Goal: Transaction & Acquisition: Purchase product/service

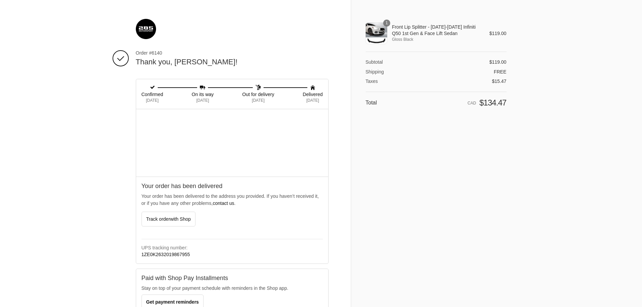
drag, startPoint x: 374, startPoint y: 40, endPoint x: 384, endPoint y: 38, distance: 9.4
click at [375, 40] on div "1" at bounding box center [377, 34] width 22 height 22
click at [403, 31] on span "Front Lip Splitter - [DATE]-[DATE] Infiniti Q50 1st Gen & Face Lift Sedan" at bounding box center [436, 30] width 88 height 12
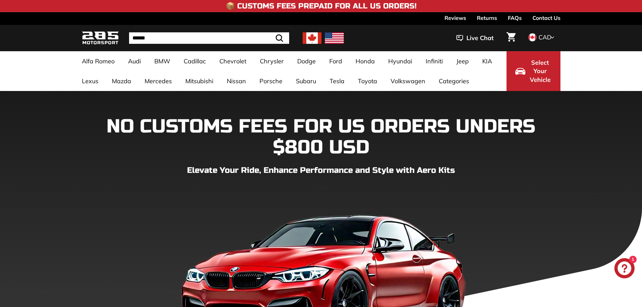
drag, startPoint x: 23, startPoint y: 192, endPoint x: 18, endPoint y: 191, distance: 4.7
click at [17, 191] on div "NO CUSTOMS FEES FOR US ORDERS UNDERS $800 USD Elevate Your Ride, Enhance Perfor…" at bounding box center [321, 235] width 642 height 289
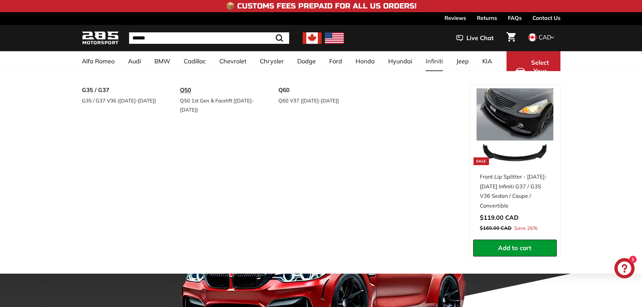
click at [189, 91] on link "Q50" at bounding box center [220, 90] width 80 height 11
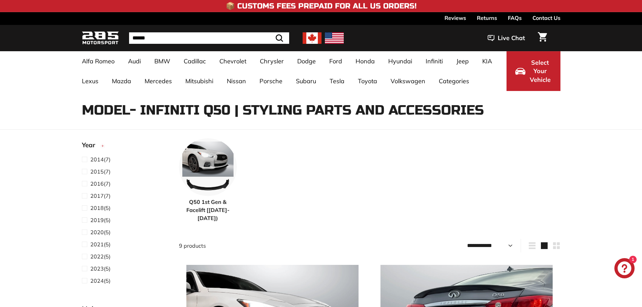
select select "**********"
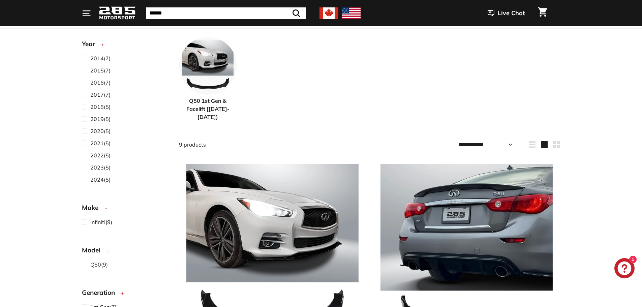
scroll to position [236, 0]
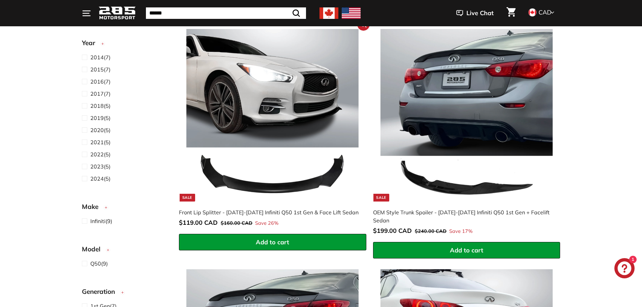
click at [302, 134] on img at bounding box center [272, 115] width 172 height 172
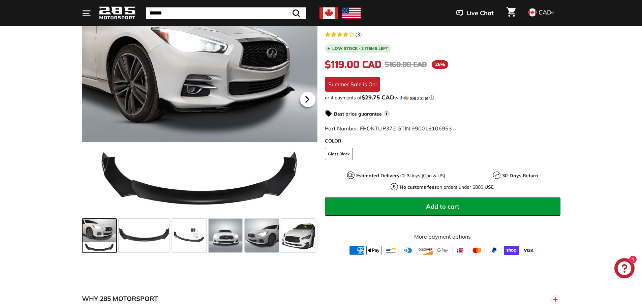
click at [308, 99] on icon at bounding box center [307, 99] width 3 height 6
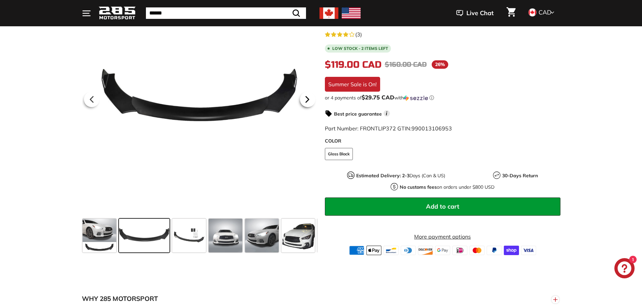
click at [312, 99] on icon at bounding box center [308, 100] width 16 height 16
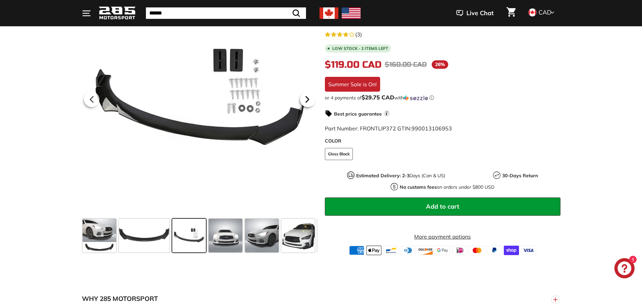
click at [312, 99] on icon at bounding box center [308, 100] width 16 height 16
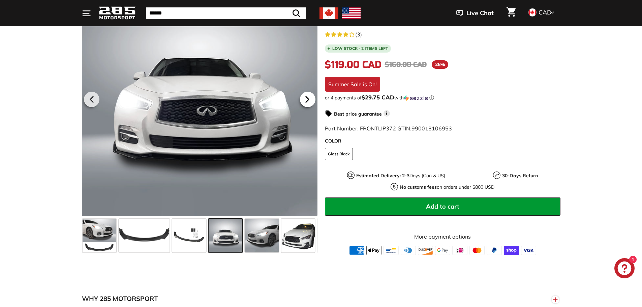
click at [312, 99] on icon at bounding box center [308, 100] width 16 height 16
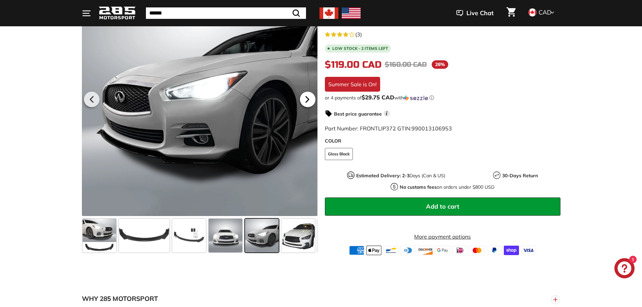
click at [312, 99] on icon at bounding box center [308, 100] width 16 height 16
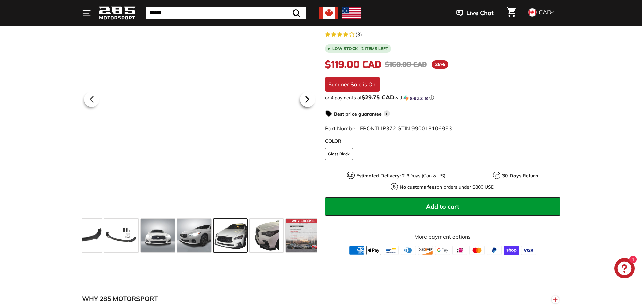
scroll to position [0, 71]
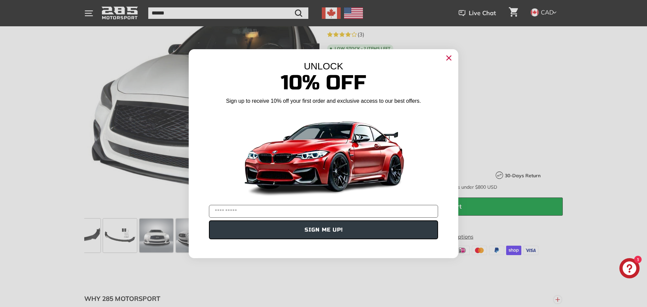
click at [447, 58] on circle "Close dialog" at bounding box center [449, 58] width 10 height 10
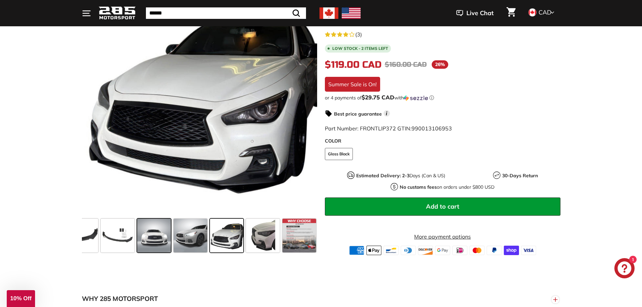
click at [170, 244] on span at bounding box center [154, 236] width 34 height 34
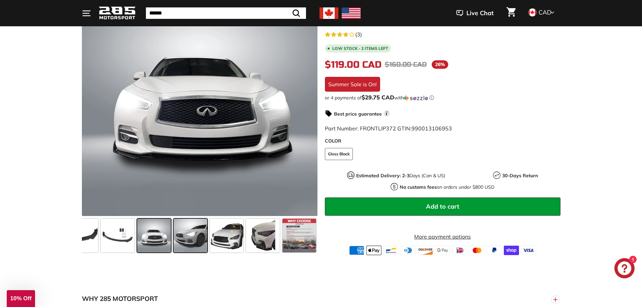
click at [200, 239] on span at bounding box center [191, 236] width 34 height 34
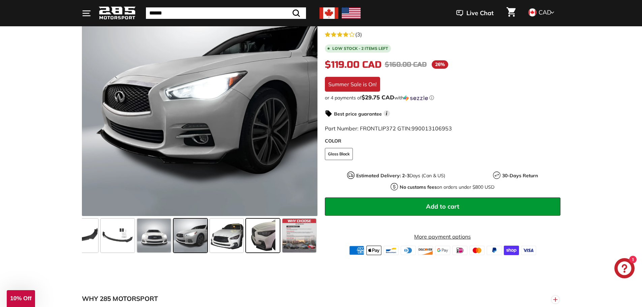
click at [262, 231] on span at bounding box center [263, 236] width 34 height 34
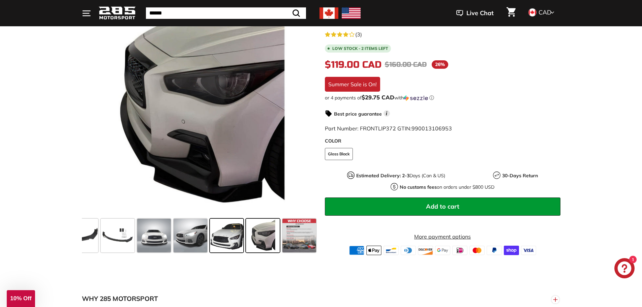
click at [231, 233] on span at bounding box center [227, 236] width 34 height 34
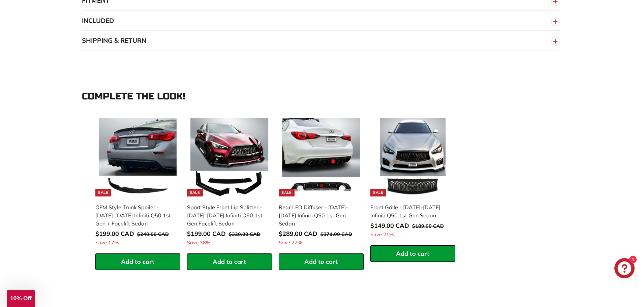
scroll to position [573, 0]
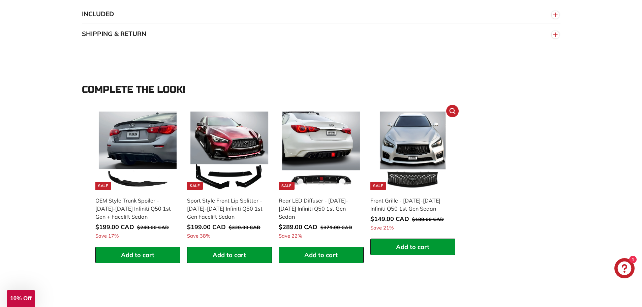
click at [430, 160] on img at bounding box center [413, 151] width 78 height 78
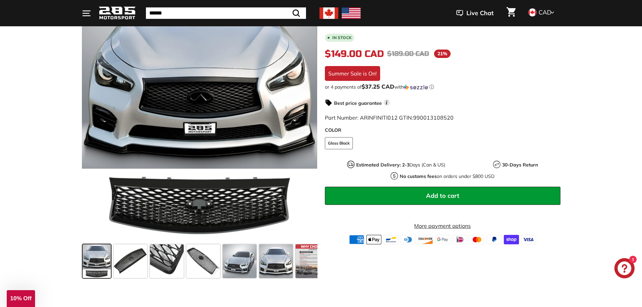
scroll to position [169, 0]
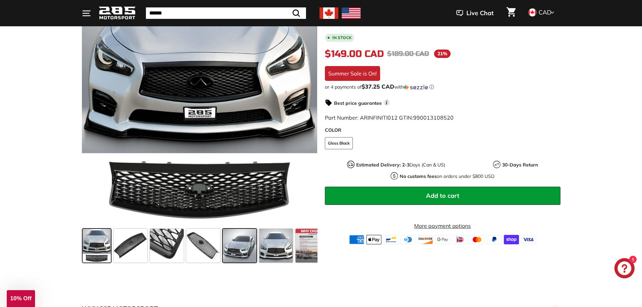
click at [255, 247] on span at bounding box center [240, 246] width 34 height 34
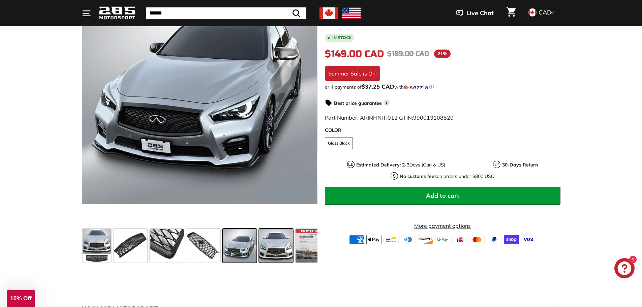
click at [277, 249] on span at bounding box center [276, 246] width 34 height 34
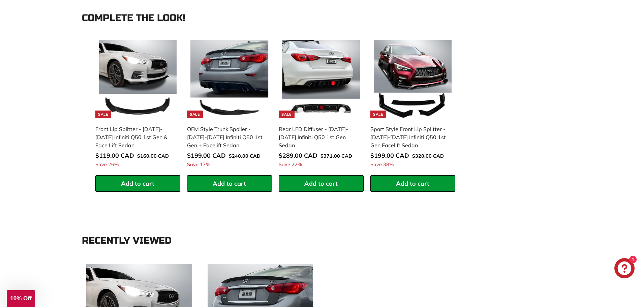
scroll to position [640, 0]
